Goal: Task Accomplishment & Management: Manage account settings

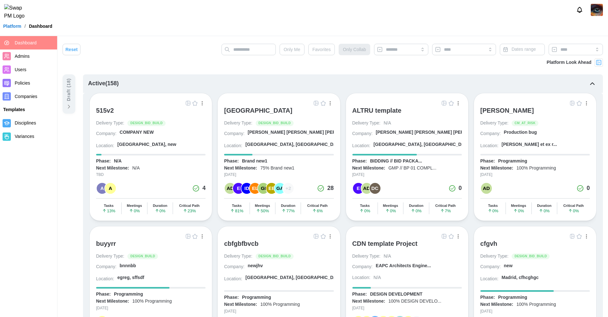
click at [316, 101] on img "button" at bounding box center [316, 103] width 5 height 5
click at [106, 109] on div "515v2" at bounding box center [105, 111] width 18 height 8
click at [23, 68] on span "Users" at bounding box center [21, 69] width 12 height 5
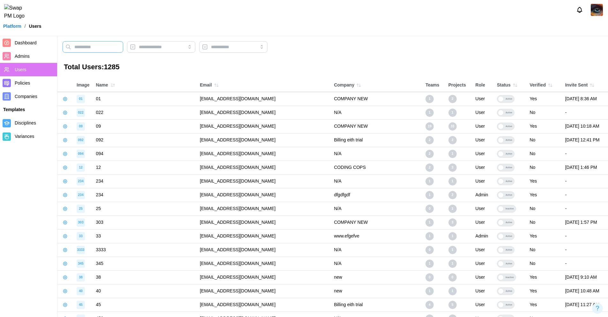
click at [106, 50] on input "text" at bounding box center [93, 46] width 61 height 11
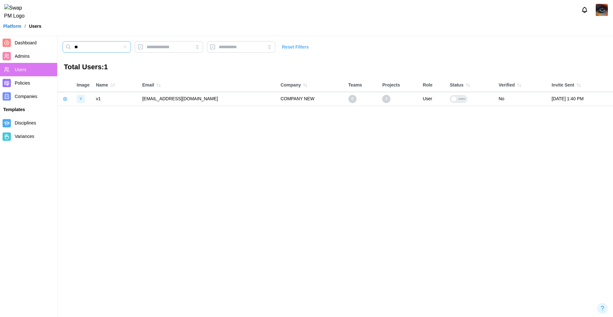
type input "**"
drag, startPoint x: 226, startPoint y: 98, endPoint x: 150, endPoint y: 94, distance: 76.0
click at [150, 94] on td "qatestercodingcops+v1@gmail.com" at bounding box center [208, 99] width 138 height 14
copy td "qatestercodingcops+v1@gmail.com"
click at [128, 49] on icon "button" at bounding box center [125, 46] width 5 height 5
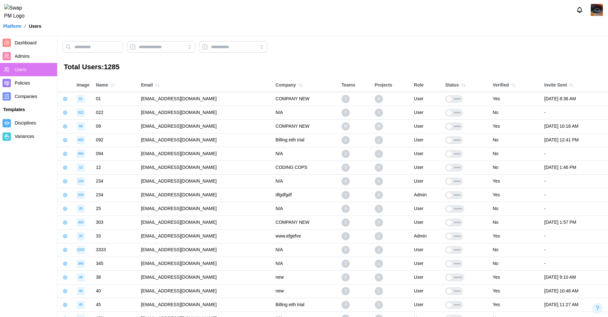
drag, startPoint x: 216, startPoint y: 112, endPoint x: 142, endPoint y: 110, distance: 74.1
click at [142, 110] on td "qatestercodingcops+022@gmail.com" at bounding box center [205, 113] width 135 height 14
drag, startPoint x: 214, startPoint y: 143, endPoint x: 137, endPoint y: 141, distance: 77.3
click at [138, 141] on td "qatestercodingcops+092@gmail.com" at bounding box center [205, 140] width 135 height 14
copy td "qatestercodingcops+092@gmail.com"
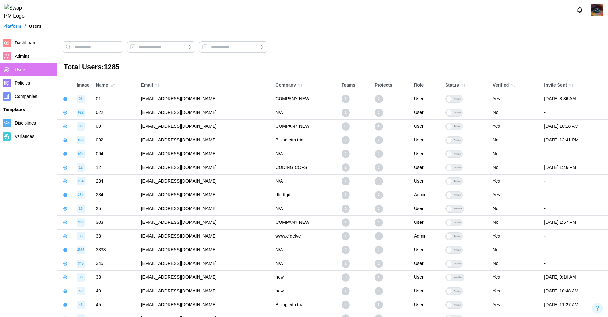
drag, startPoint x: 210, startPoint y: 127, endPoint x: 135, endPoint y: 126, distance: 75.3
click at [138, 126] on td "qatestercodingcops+09@gmail.com" at bounding box center [205, 126] width 135 height 14
copy td "qatestercodingcops+09@gmail.com"
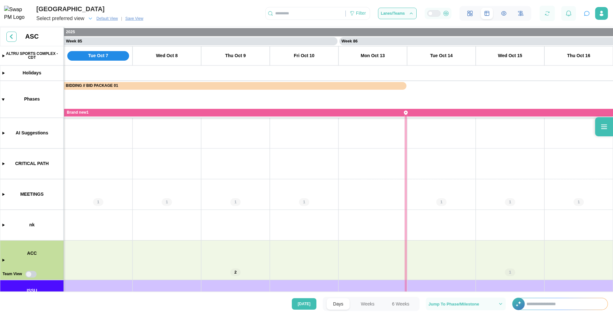
scroll to position [0, 28888]
click at [604, 125] on icon at bounding box center [604, 126] width 6 height 4
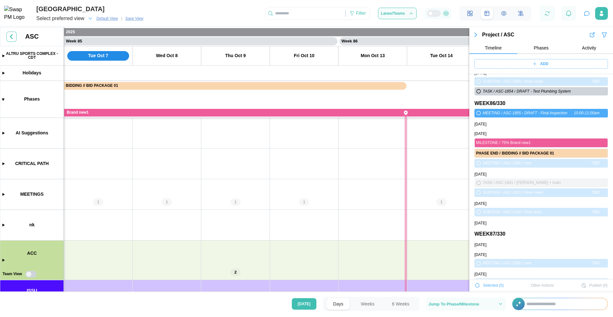
scroll to position [23813, 0]
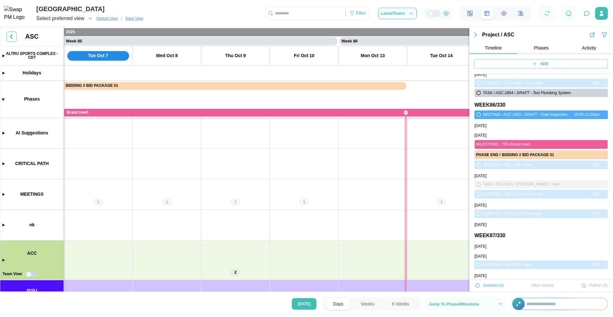
click at [437, 179] on canvas at bounding box center [306, 160] width 613 height 266
click at [66, 19] on span "Select preferred view" at bounding box center [60, 18] width 48 height 9
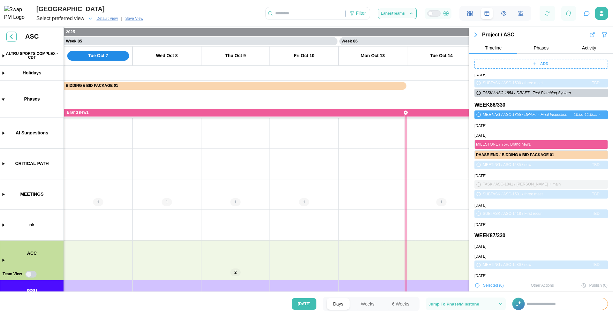
click at [66, 19] on span "Select preferred view" at bounding box center [60, 18] width 48 height 9
click at [110, 20] on span "Default View" at bounding box center [106, 18] width 21 height 6
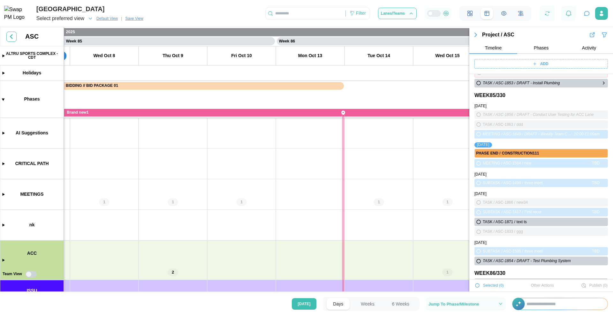
scroll to position [23599, 0]
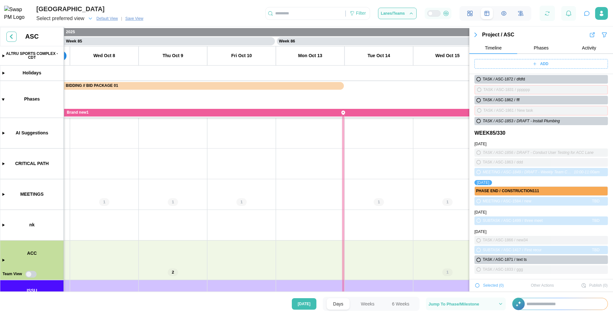
click at [602, 35] on icon "button" at bounding box center [604, 35] width 4 height 4
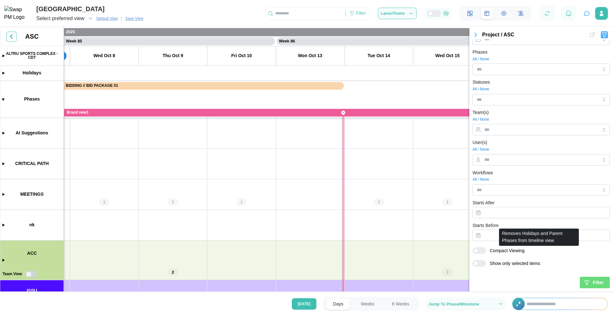
click at [481, 251] on div at bounding box center [482, 251] width 8 height 6
click at [594, 283] on span "Filter" at bounding box center [598, 282] width 11 height 11
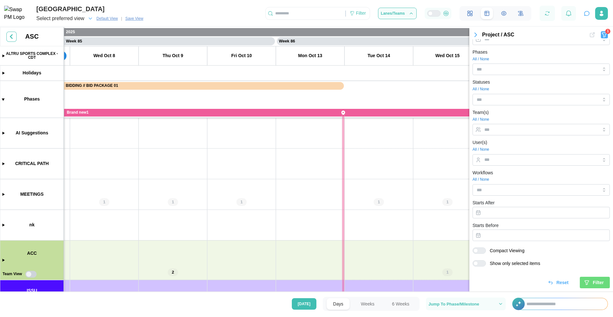
click at [473, 33] on icon "button" at bounding box center [476, 35] width 8 height 8
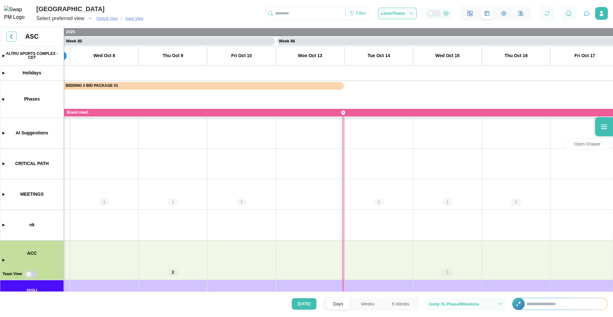
click at [606, 126] on icon at bounding box center [604, 127] width 8 height 8
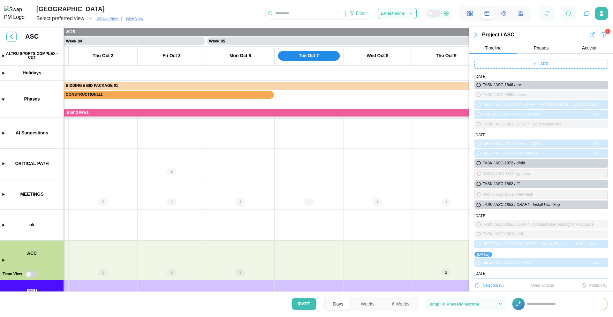
scroll to position [0, 29181]
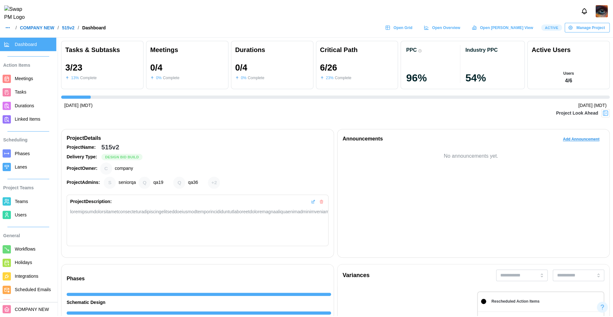
scroll to position [0, 911]
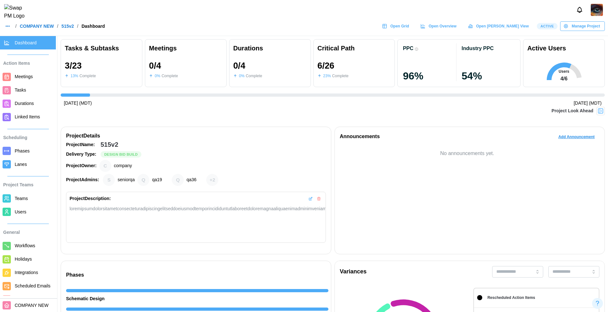
click at [28, 199] on span "Teams" at bounding box center [34, 199] width 39 height 8
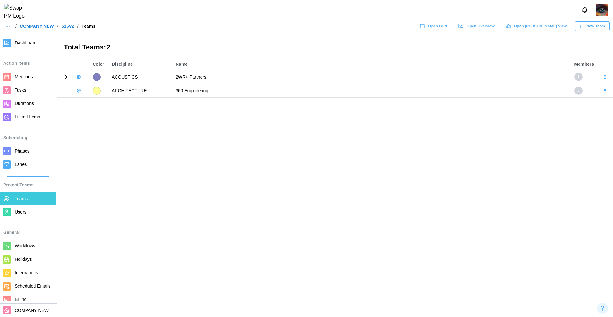
click at [79, 91] on icon "button" at bounding box center [78, 90] width 5 height 5
click at [93, 105] on div "Add User" at bounding box center [101, 103] width 24 height 5
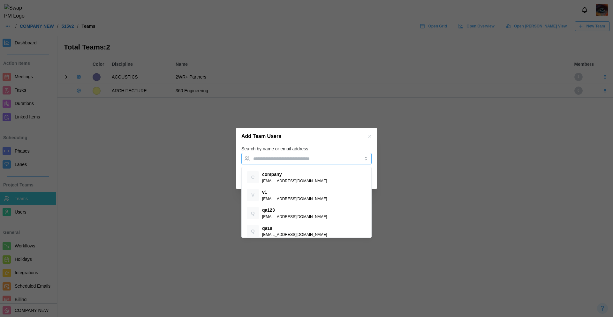
click at [286, 157] on input "Search by name or email address" at bounding box center [300, 158] width 95 height 5
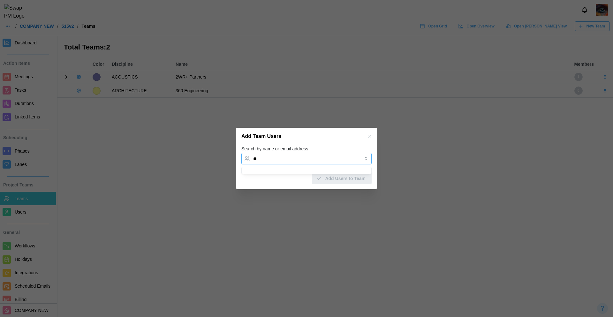
type input "*"
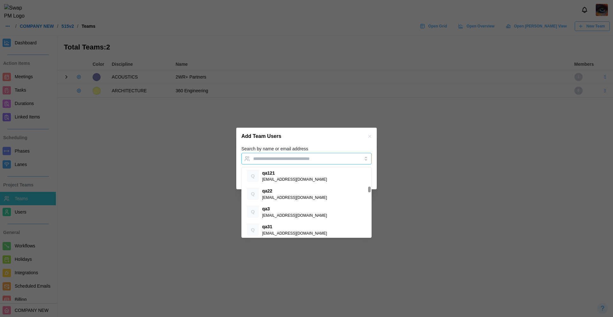
scroll to position [189, 0]
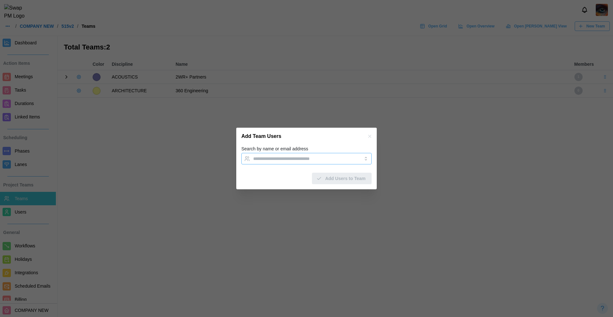
click at [273, 154] on div at bounding box center [299, 158] width 97 height 11
click at [277, 159] on input "Search by name or email address" at bounding box center [300, 158] width 95 height 5
paste input "**********"
type input "**********"
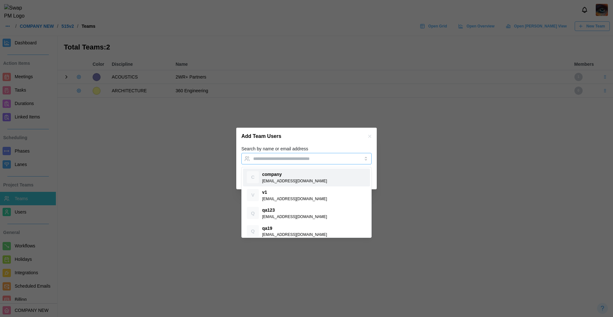
paste input "**********"
type input "**********"
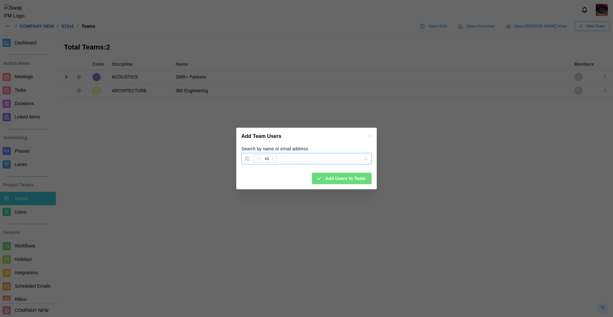
click at [273, 158] on icon "button" at bounding box center [273, 159] width 4 height 4
paste input "**********"
type input "**********"
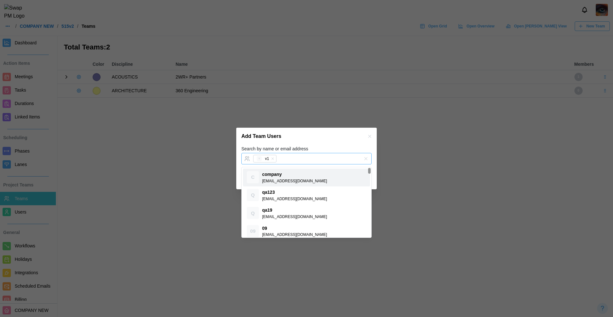
click at [274, 160] on icon "button" at bounding box center [273, 159] width 4 height 4
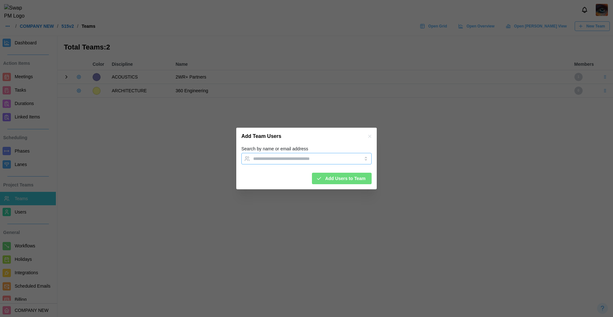
paste input "**********"
type input "**********"
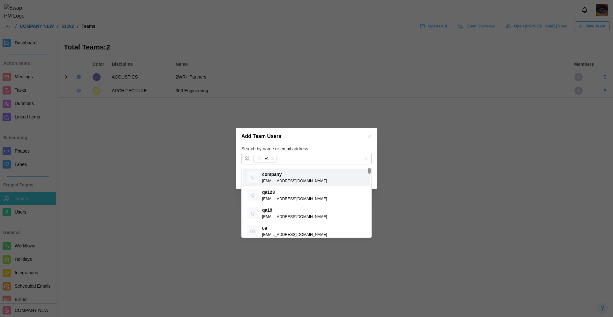
click at [227, 182] on div at bounding box center [306, 158] width 613 height 317
click at [273, 157] on icon "button" at bounding box center [273, 159] width 4 height 4
click at [273, 157] on input "Search by name or email address" at bounding box center [300, 158] width 95 height 5
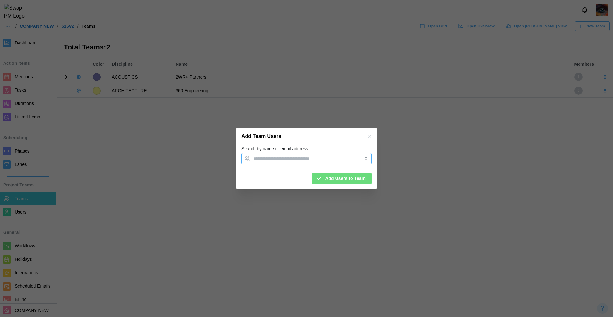
click at [273, 157] on input "Search by name or email address" at bounding box center [300, 158] width 95 height 5
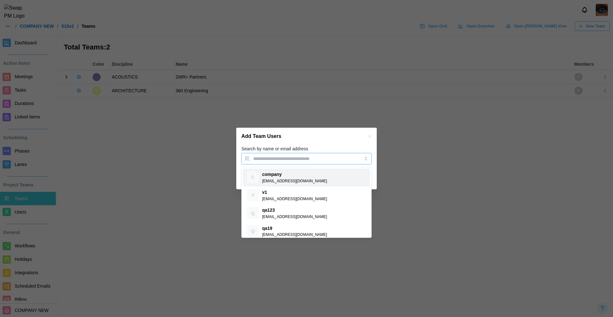
click at [273, 157] on input "Search by name or email address" at bounding box center [300, 158] width 95 height 5
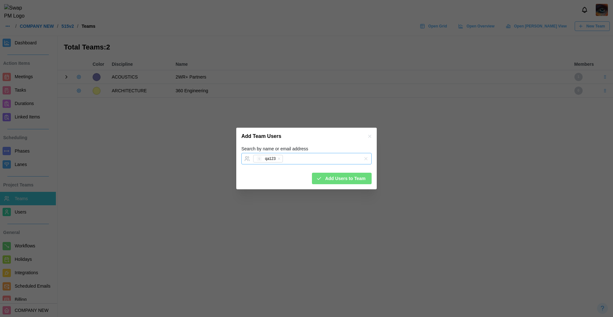
click at [280, 157] on icon "button" at bounding box center [279, 159] width 4 height 4
paste input "**********"
click at [350, 164] on form "**********" at bounding box center [306, 164] width 130 height 39
click at [340, 161] on div "**********" at bounding box center [299, 158] width 97 height 11
click at [334, 158] on input "**********" at bounding box center [300, 158] width 95 height 5
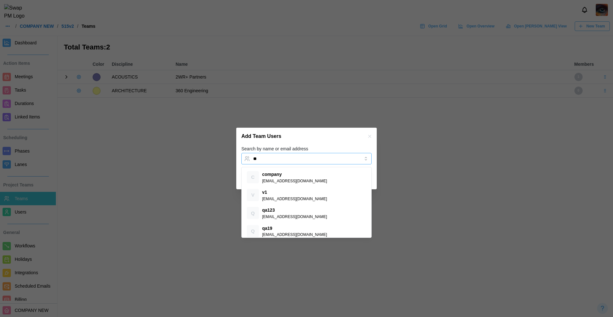
type input "*"
paste input "**********"
type input "**********"
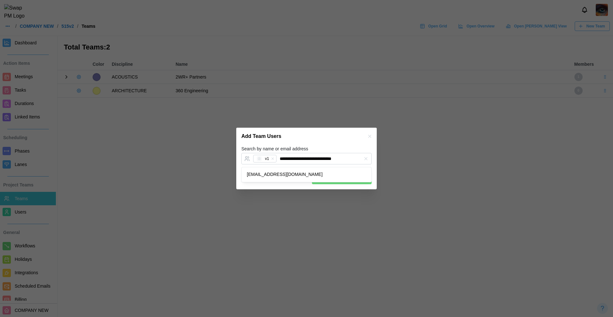
scroll to position [0, 0]
click at [365, 158] on icon "button" at bounding box center [365, 158] width 3 height 3
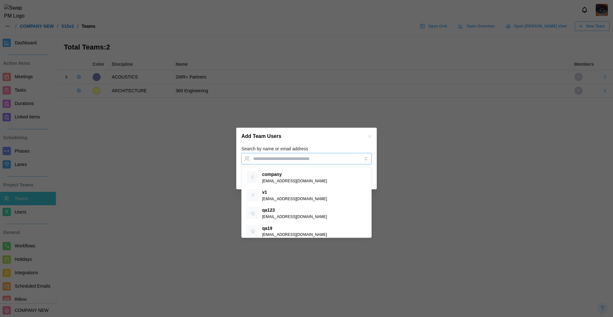
paste input "**********"
type input "**********"
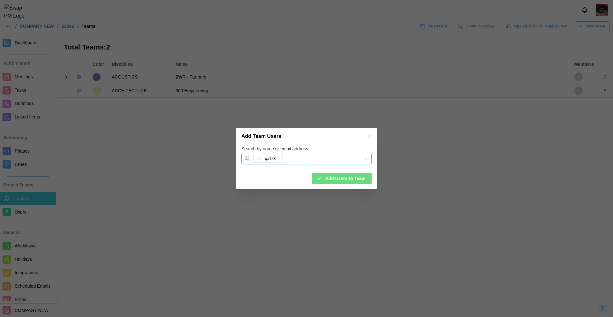
click at [281, 157] on icon "button" at bounding box center [279, 159] width 4 height 4
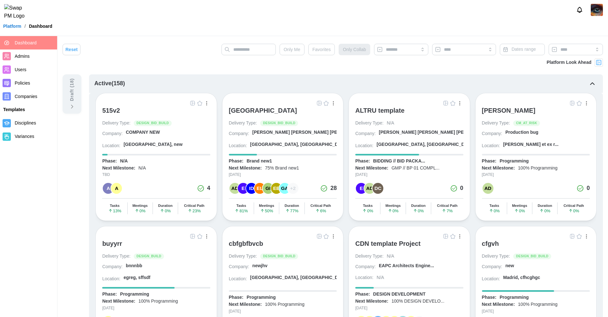
click at [111, 112] on div "515v2" at bounding box center [111, 111] width 18 height 8
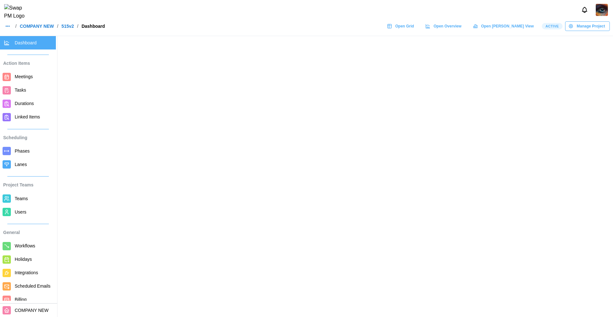
click at [414, 31] on span "Open Grid" at bounding box center [404, 26] width 19 height 9
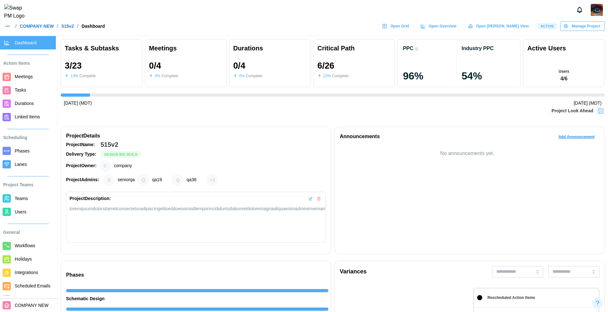
scroll to position [0, 911]
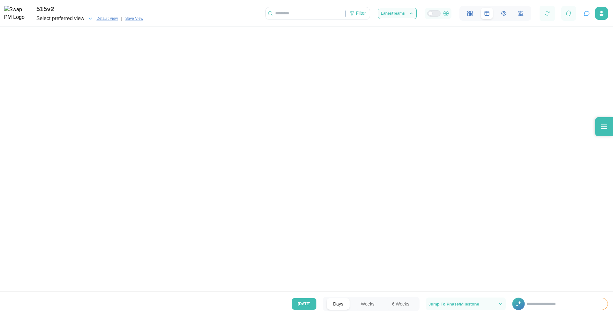
click at [609, 128] on div at bounding box center [604, 126] width 18 height 19
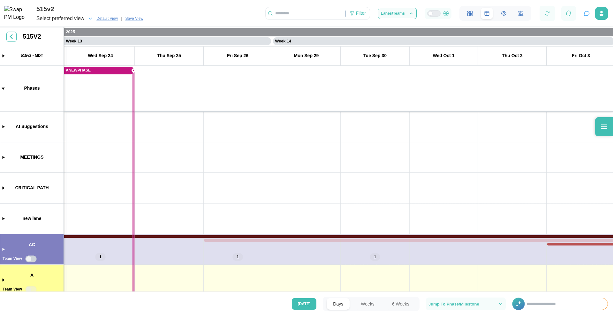
scroll to position [0, 4248]
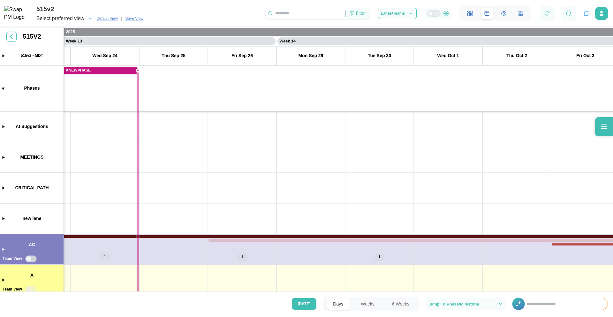
click at [360, 14] on div "Filter" at bounding box center [361, 13] width 10 height 7
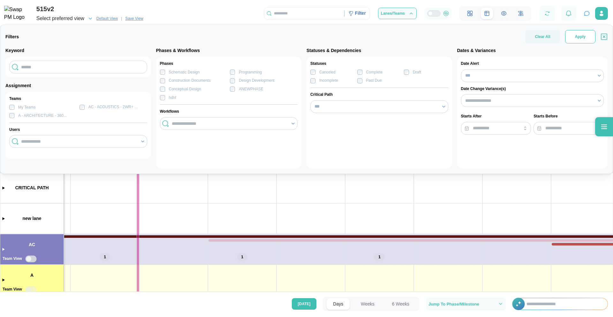
click at [578, 34] on span "Apply" at bounding box center [580, 36] width 11 height 13
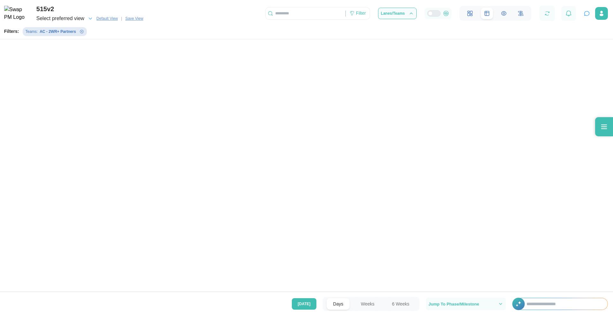
scroll to position [0, 4872]
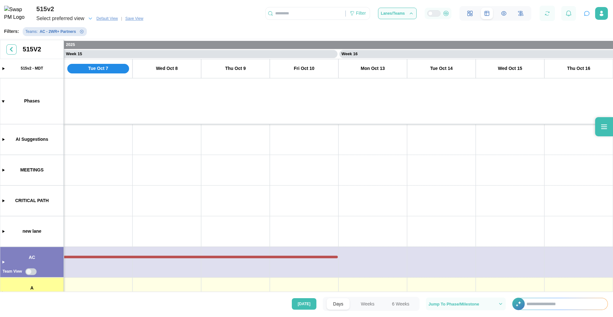
click at [133, 20] on span "Save View" at bounding box center [134, 18] width 18 height 6
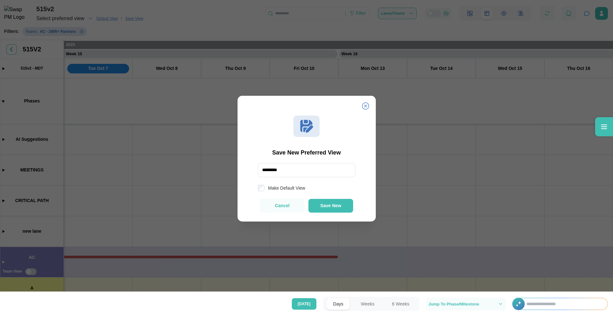
type input "*********"
click at [330, 206] on span "Save New" at bounding box center [330, 205] width 21 height 5
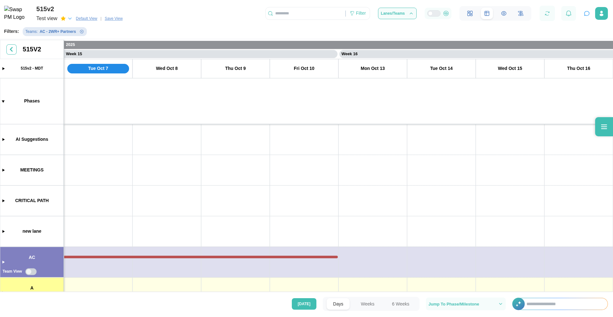
click at [63, 19] on icon "button" at bounding box center [63, 18] width 5 height 4
click at [69, 19] on icon "button" at bounding box center [69, 19] width 3 height 2
click at [65, 19] on div "button" at bounding box center [67, 19] width 12 height 6
click at [64, 19] on icon "button" at bounding box center [63, 18] width 5 height 5
click at [69, 19] on icon "button" at bounding box center [70, 19] width 6 height 6
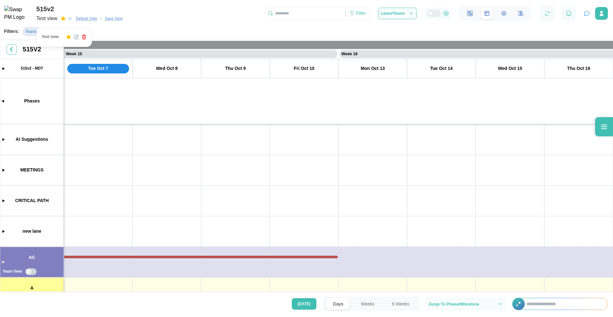
click at [77, 37] on icon "button" at bounding box center [76, 36] width 3 height 3
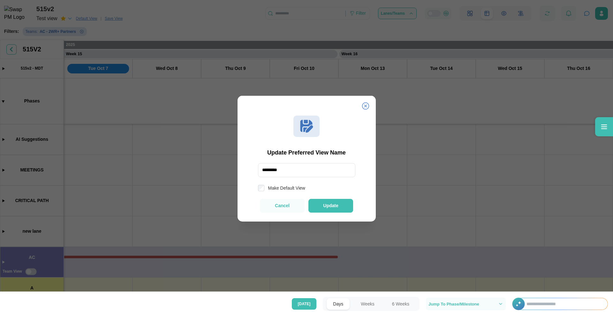
click at [364, 104] on icon at bounding box center [366, 106] width 8 height 8
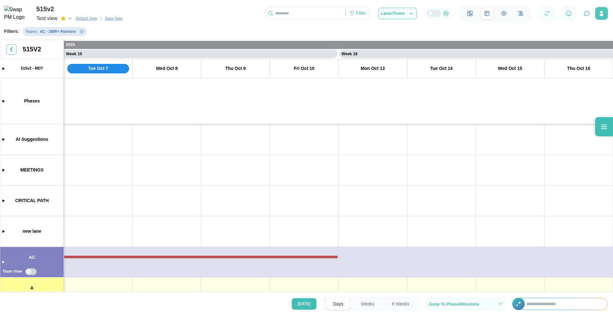
click at [605, 15] on button "button" at bounding box center [601, 13] width 13 height 13
click at [601, 17] on button "button" at bounding box center [601, 13] width 13 height 13
click at [356, 11] on div "Filter" at bounding box center [361, 13] width 10 height 7
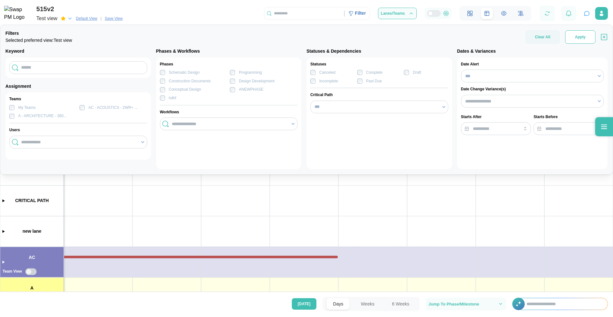
click at [581, 36] on span "Apply" at bounding box center [580, 37] width 11 height 13
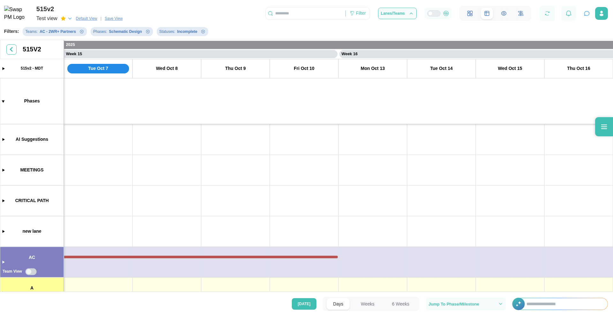
scroll to position [0, 0]
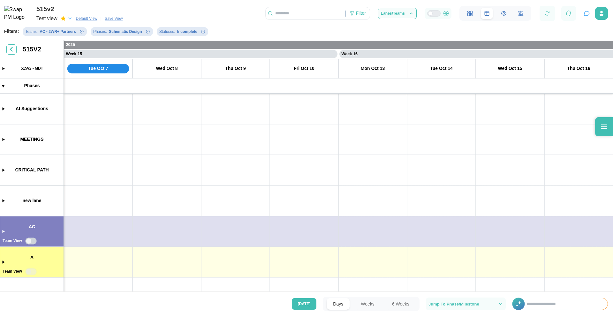
click at [114, 21] on span "Save View" at bounding box center [114, 18] width 18 height 6
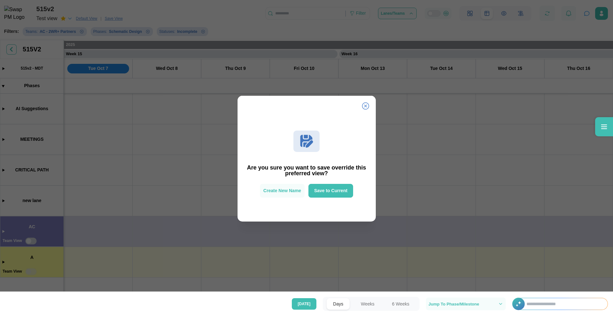
click at [364, 102] on icon at bounding box center [365, 105] width 7 height 7
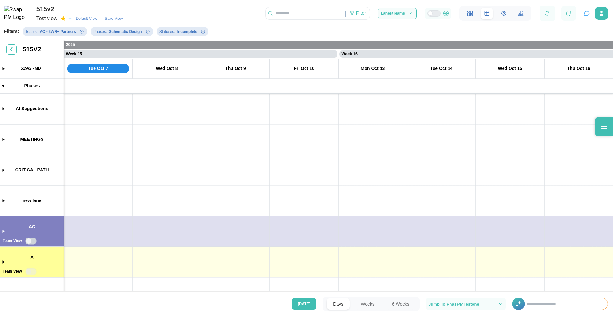
click at [69, 18] on icon "button" at bounding box center [70, 19] width 6 height 6
click at [82, 37] on icon "button" at bounding box center [83, 36] width 5 height 5
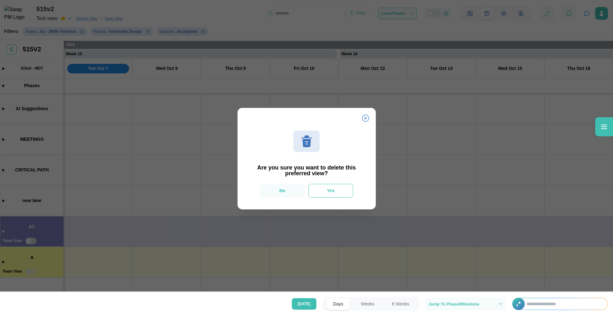
click at [327, 191] on span "Yes" at bounding box center [331, 190] width 8 height 5
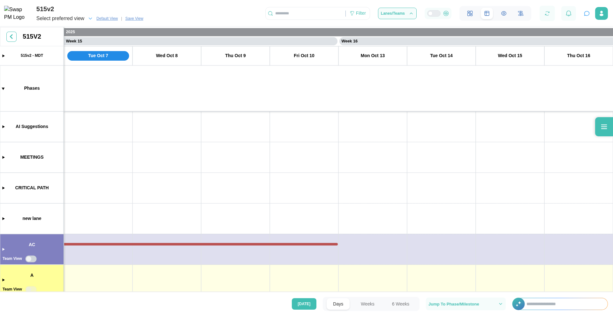
scroll to position [0, 4872]
click at [71, 20] on span "Select preferred view" at bounding box center [60, 18] width 48 height 9
click at [360, 15] on div "Filter" at bounding box center [361, 13] width 10 height 7
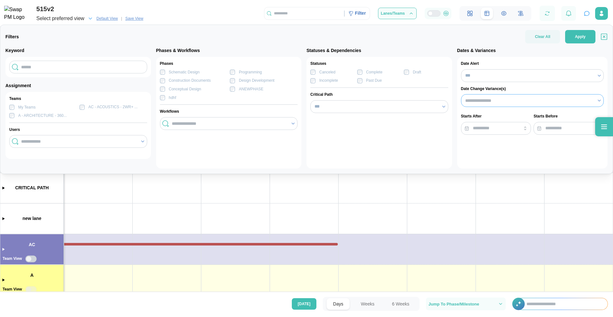
click at [500, 103] on input "search" at bounding box center [529, 100] width 128 height 5
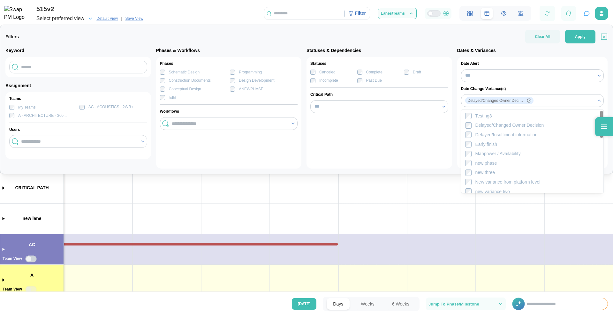
click at [524, 86] on div "Date Change Variance(s)" at bounding box center [532, 89] width 143 height 6
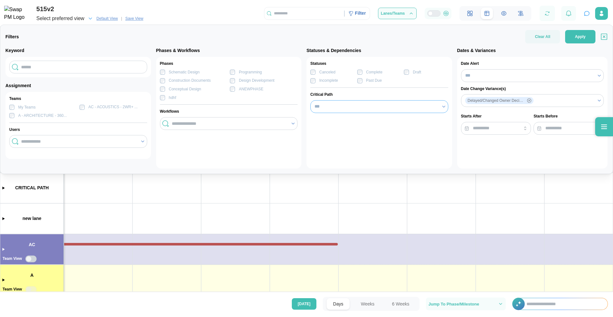
click at [372, 111] on input "***" at bounding box center [379, 106] width 138 height 13
type input "***"
click at [205, 124] on input "search" at bounding box center [229, 123] width 115 height 5
click at [59, 141] on input "search" at bounding box center [78, 141] width 115 height 5
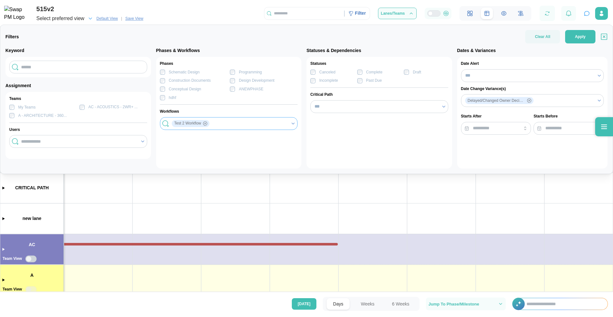
click at [221, 123] on div "Test 2 Workflow" at bounding box center [228, 123] width 117 height 11
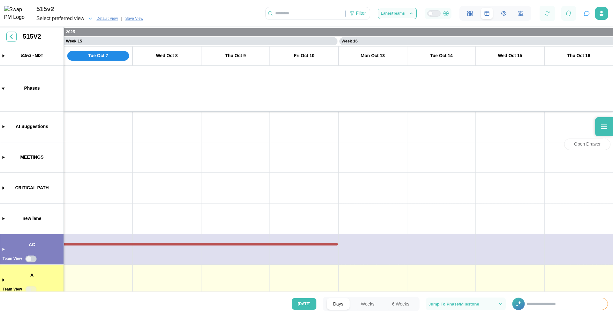
click at [606, 125] on icon at bounding box center [604, 127] width 8 height 8
click at [603, 129] on icon at bounding box center [604, 126] width 6 height 4
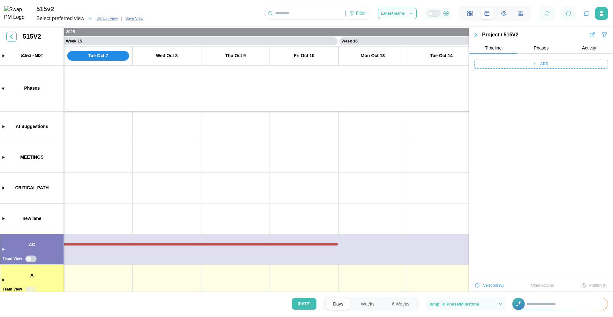
scroll to position [1530, 0]
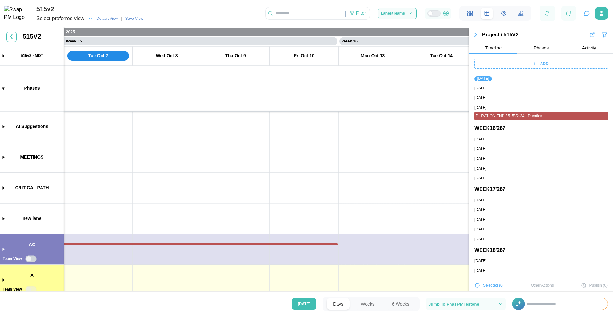
click at [601, 36] on icon "button" at bounding box center [604, 35] width 6 height 8
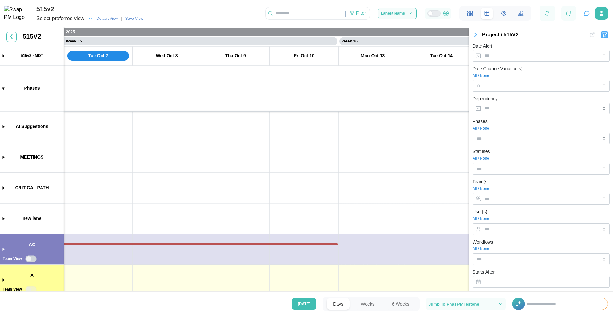
scroll to position [86, 0]
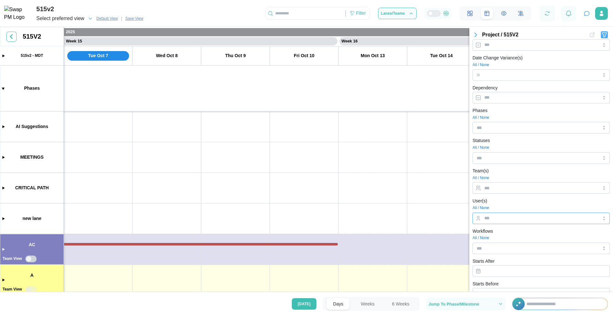
click at [492, 219] on input "User(s)" at bounding box center [535, 217] width 102 height 5
click at [506, 214] on div at bounding box center [535, 218] width 104 height 11
click at [496, 221] on div at bounding box center [535, 218] width 104 height 11
click at [509, 219] on input "User(s)" at bounding box center [535, 217] width 102 height 5
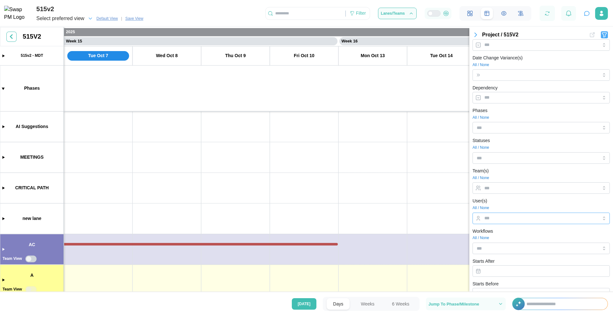
click at [509, 219] on input "User(s)" at bounding box center [535, 217] width 102 height 5
click at [498, 215] on input "User(s)" at bounding box center [535, 217] width 102 height 5
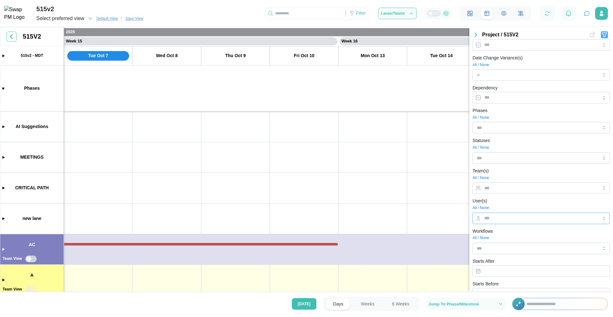
click at [498, 215] on input "User(s)" at bounding box center [535, 217] width 102 height 5
click at [497, 185] on input "Team(s)" at bounding box center [535, 187] width 102 height 5
click at [504, 217] on input "User(s)" at bounding box center [535, 217] width 102 height 5
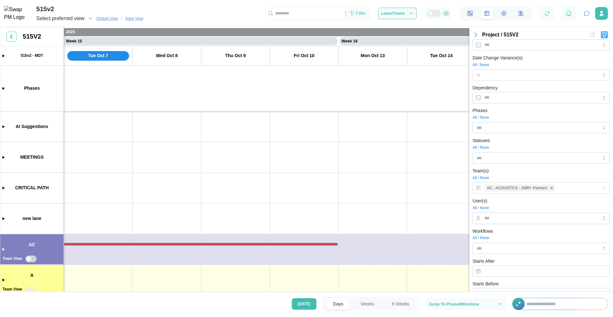
click at [360, 17] on div "Filter" at bounding box center [361, 13] width 10 height 7
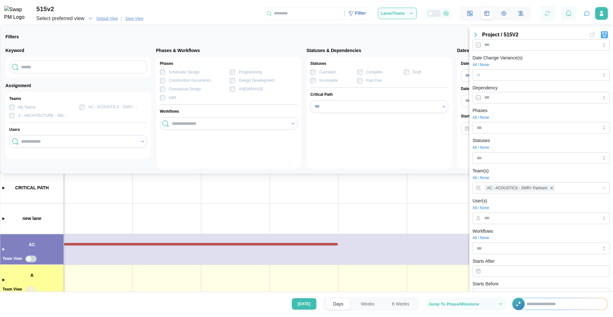
click at [476, 32] on icon "button" at bounding box center [476, 35] width 8 height 8
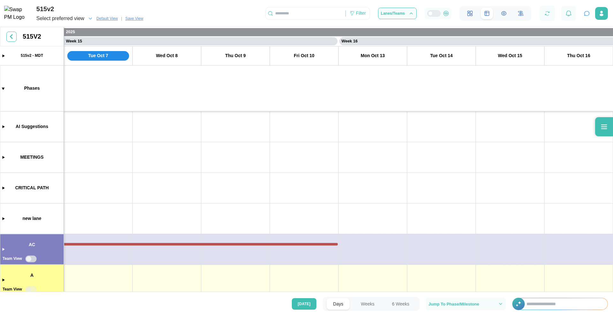
click at [69, 17] on span "Select preferred view" at bounding box center [60, 18] width 48 height 9
click at [128, 17] on span "Save View" at bounding box center [134, 18] width 18 height 6
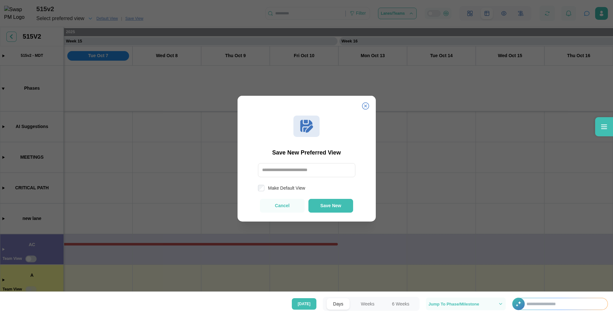
click at [364, 108] on icon at bounding box center [366, 106] width 8 height 8
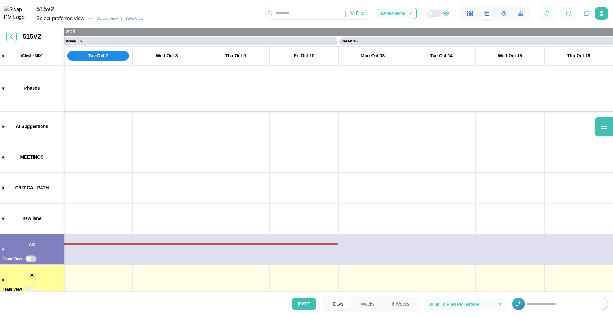
click at [130, 19] on span "Save View" at bounding box center [134, 18] width 18 height 6
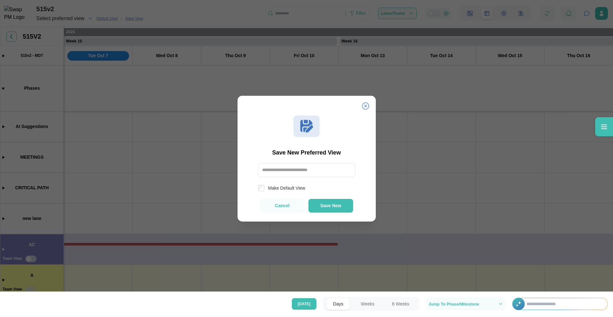
click at [364, 103] on icon at bounding box center [365, 105] width 7 height 7
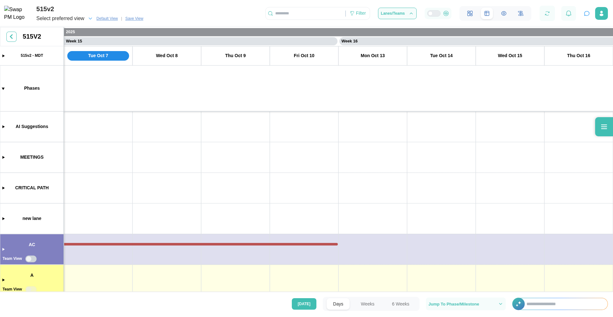
click at [106, 18] on span "Default View" at bounding box center [106, 18] width 21 height 6
